Goal: Task Accomplishment & Management: Use online tool/utility

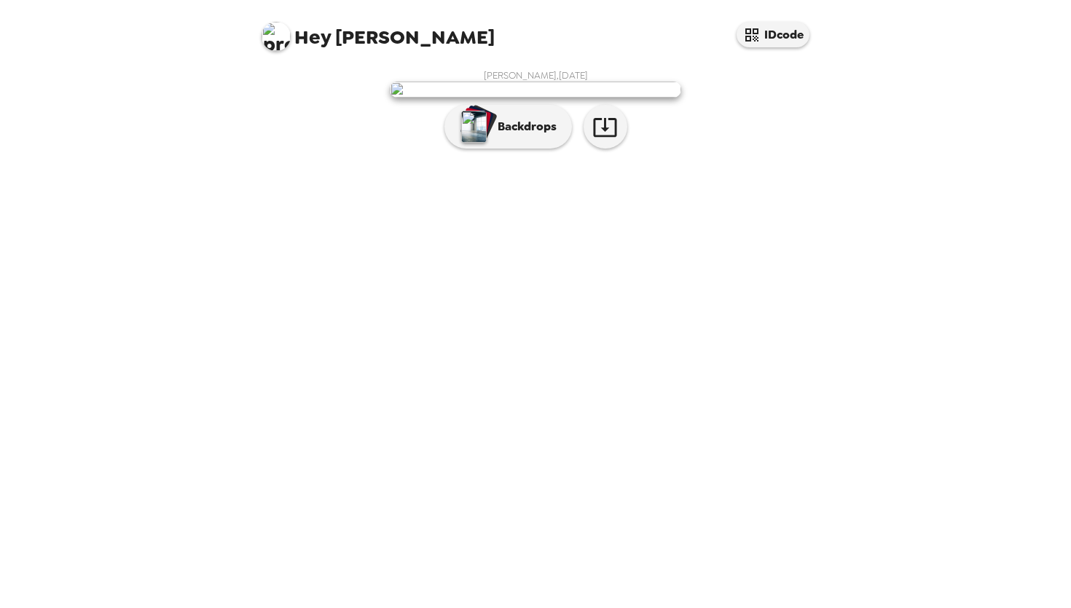
click at [561, 98] on img at bounding box center [535, 90] width 291 height 16
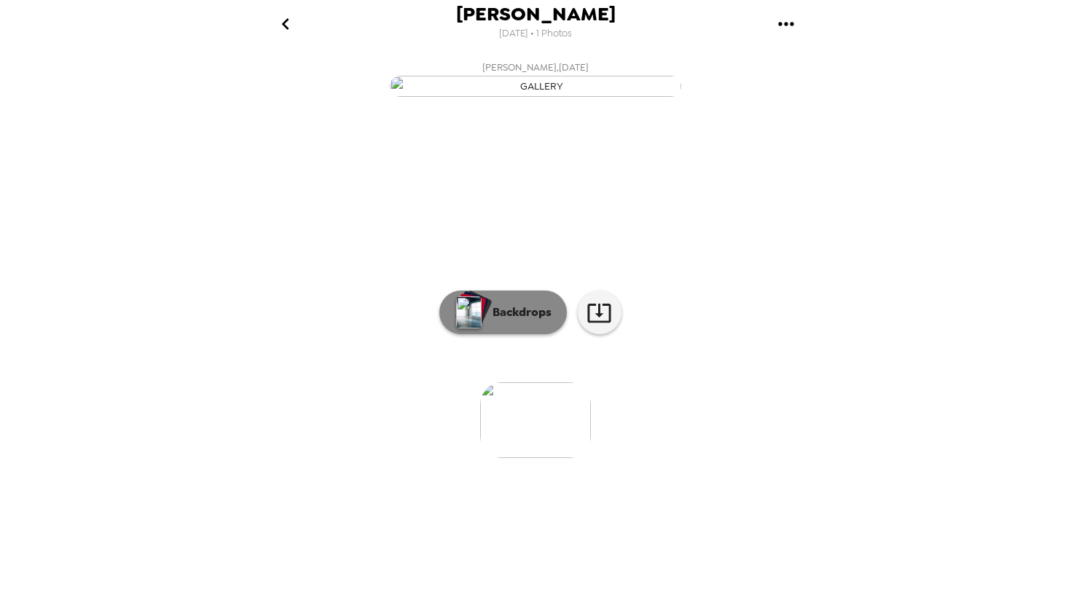
click at [548, 321] on p "Backdrops" at bounding box center [518, 312] width 66 height 17
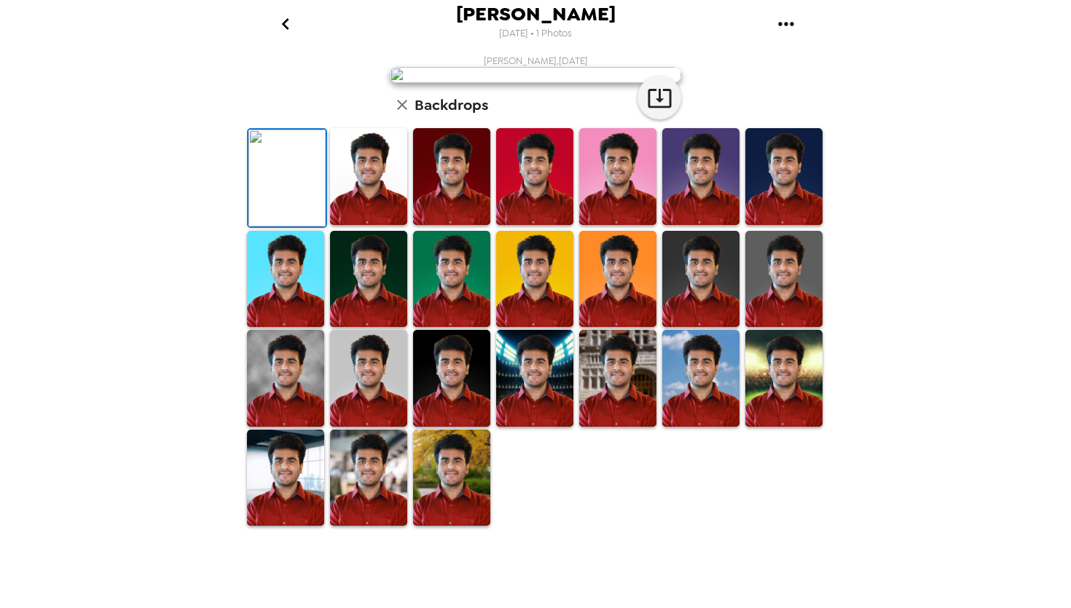
scroll to position [216, 0]
click at [390, 225] on img at bounding box center [368, 176] width 77 height 97
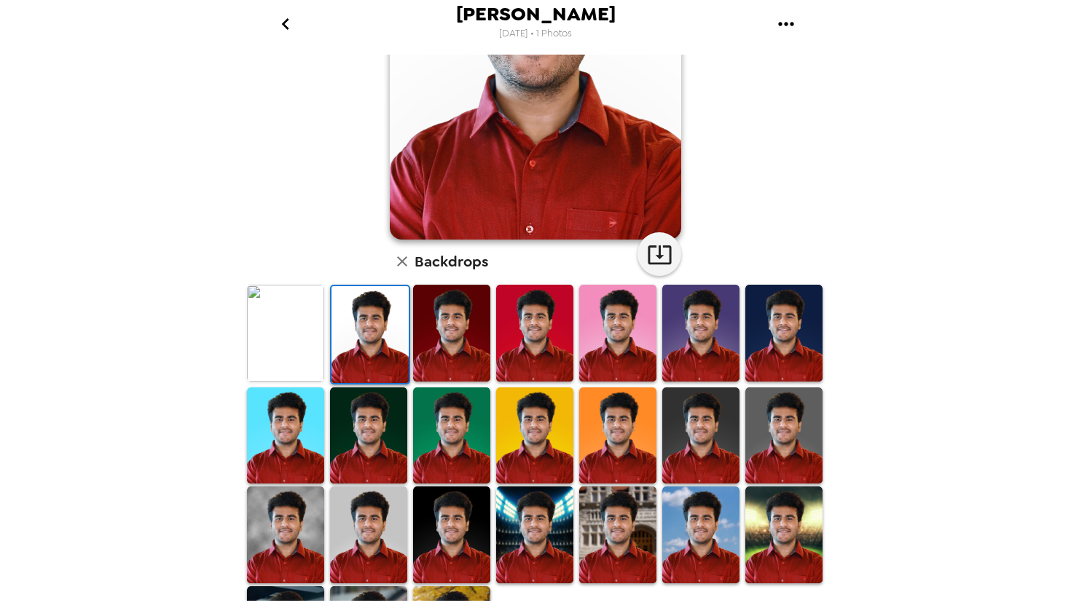
scroll to position [183, 0]
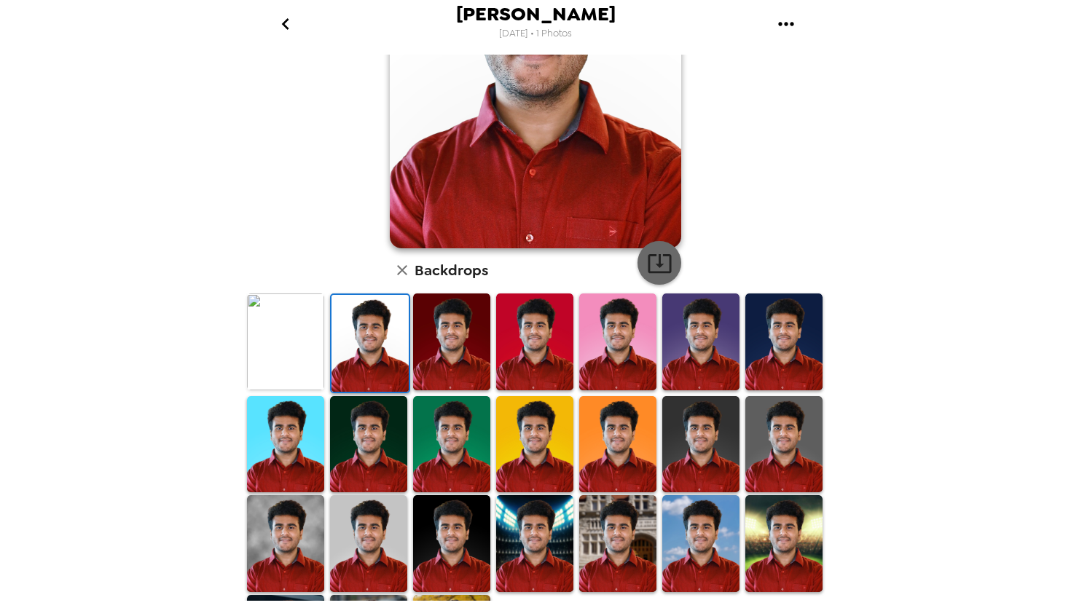
click at [665, 255] on icon "button" at bounding box center [659, 263] width 23 height 19
